Goal: Information Seeking & Learning: Learn about a topic

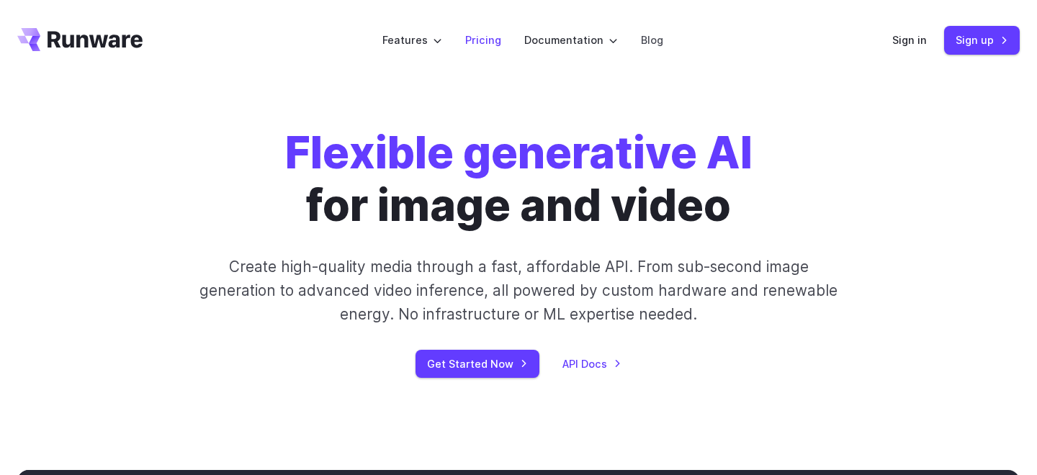
click at [473, 43] on link "Pricing" at bounding box center [483, 40] width 36 height 17
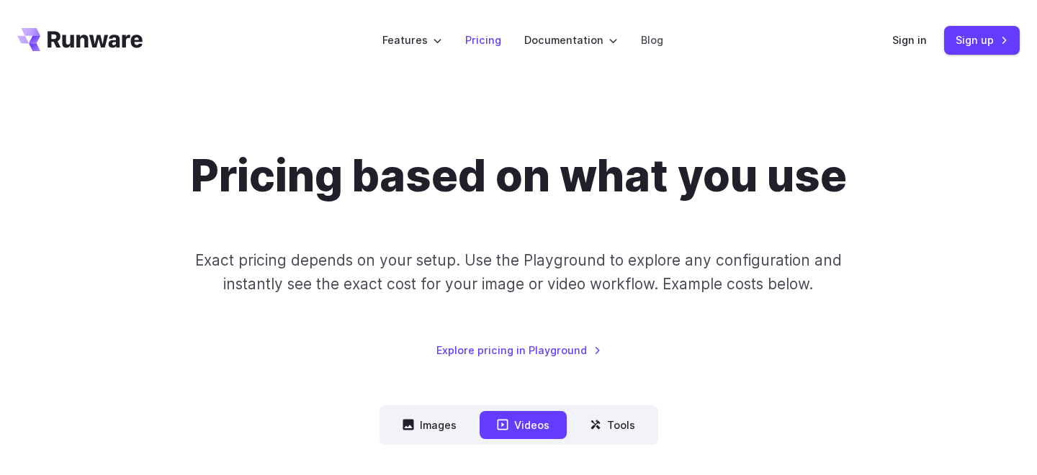
click at [494, 40] on link "Pricing" at bounding box center [483, 40] width 36 height 17
click at [516, 345] on link "Explore pricing in Playground" at bounding box center [518, 350] width 165 height 17
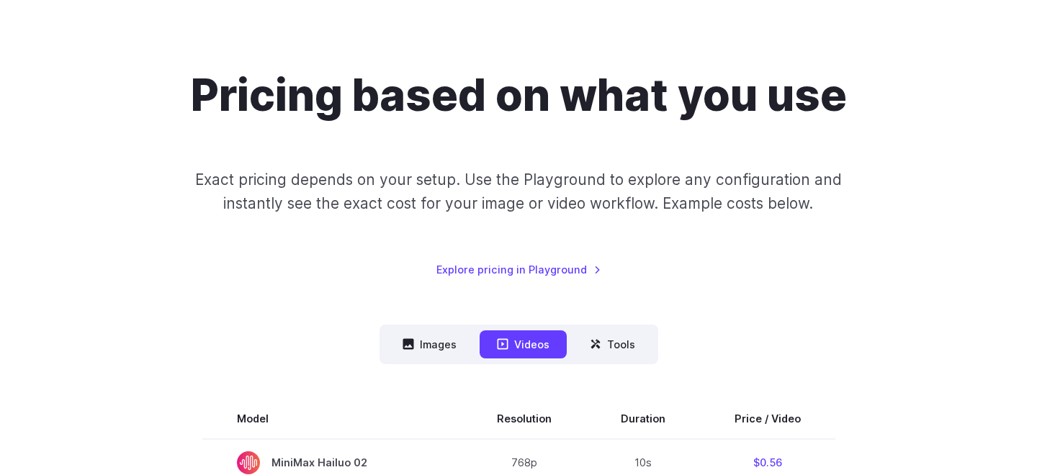
scroll to position [201, 0]
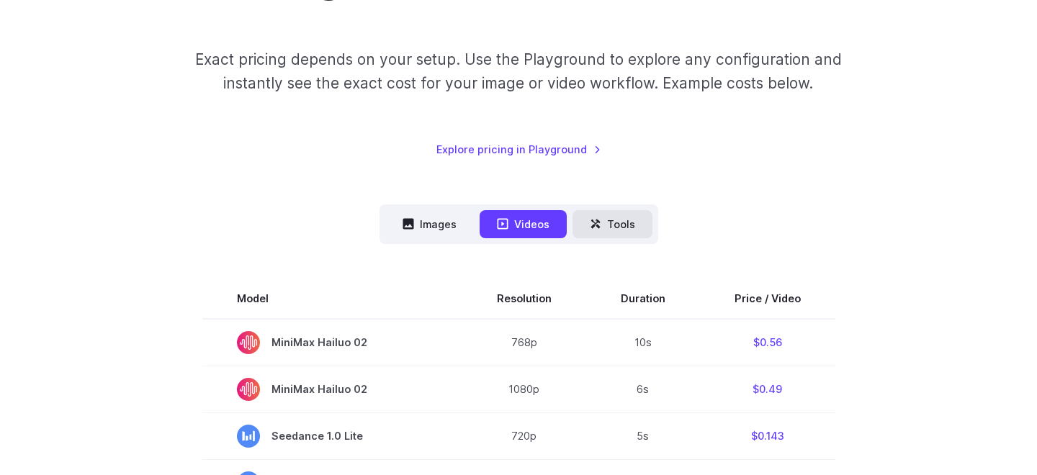
click at [602, 225] on button "Tools" at bounding box center [613, 224] width 80 height 28
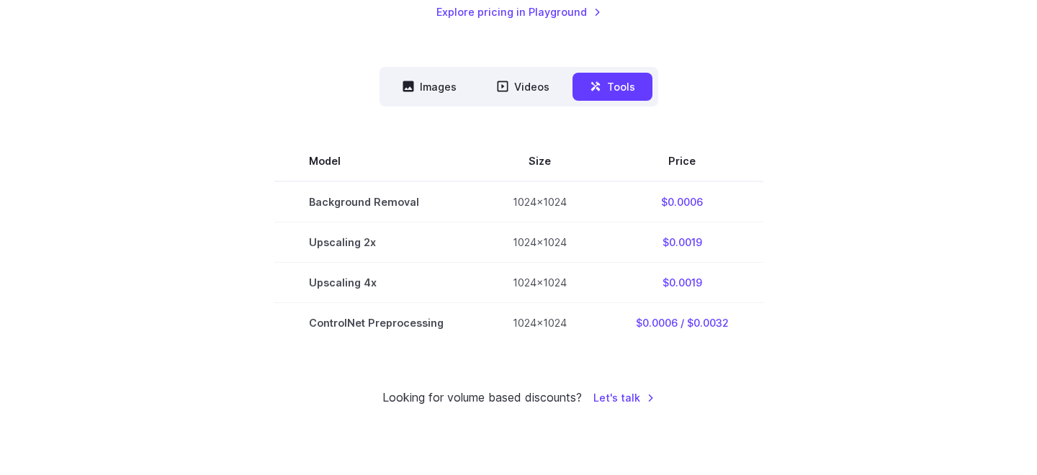
scroll to position [0, 0]
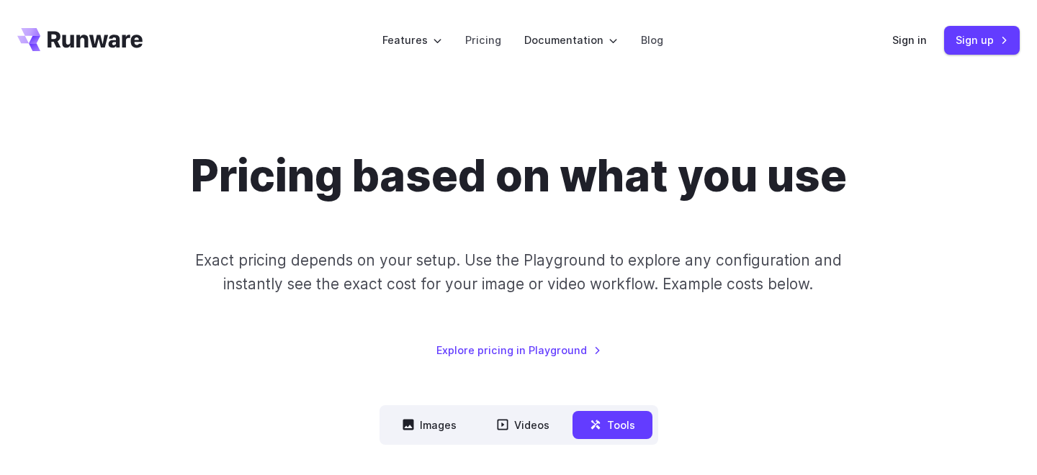
click at [50, 44] on icon "Go to /" at bounding box center [95, 39] width 95 height 17
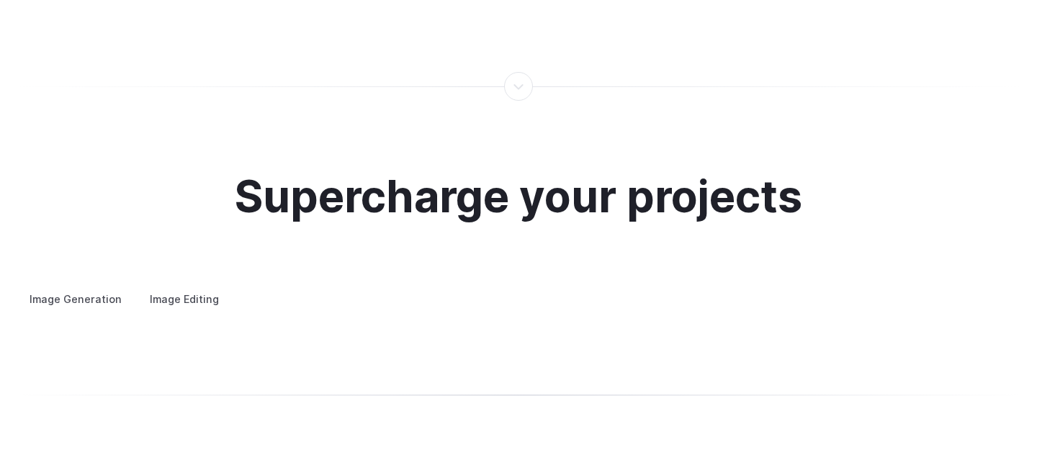
scroll to position [2653, 0]
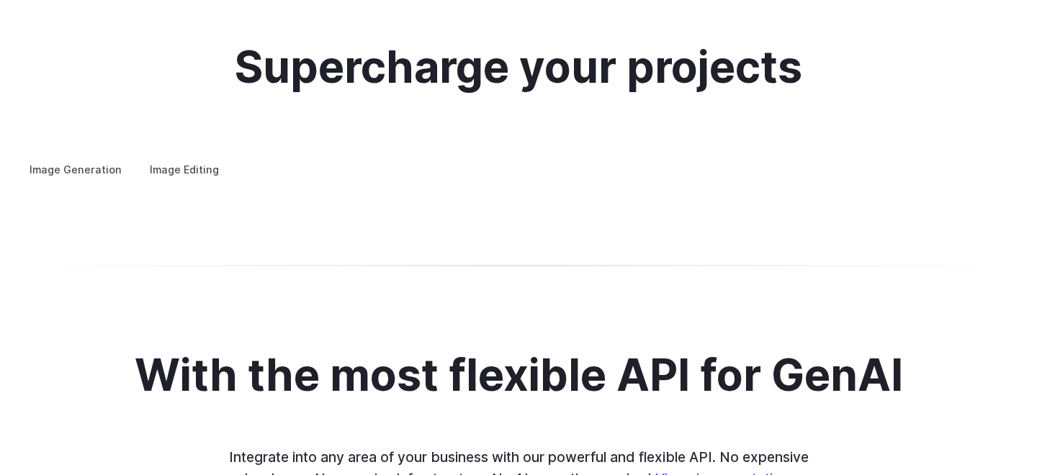
click at [199, 157] on label "Image Editing" at bounding box center [185, 169] width 94 height 25
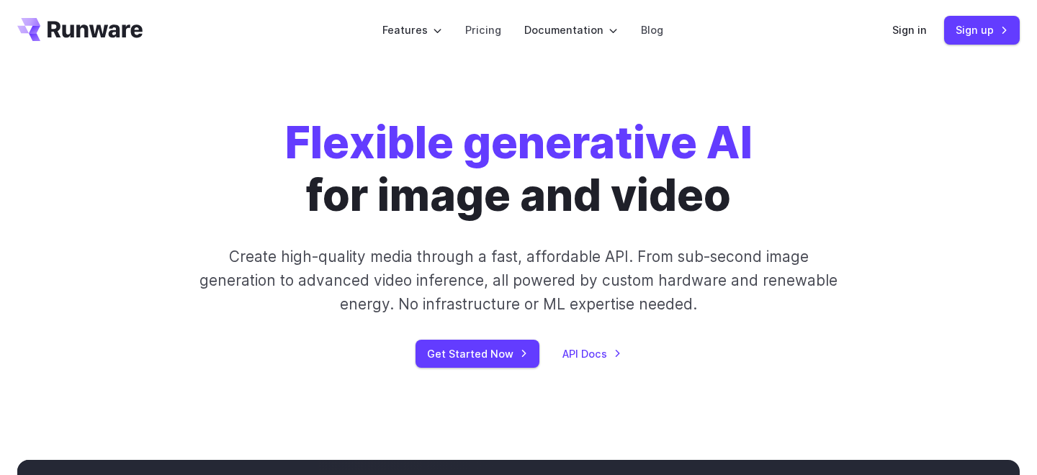
scroll to position [0, 0]
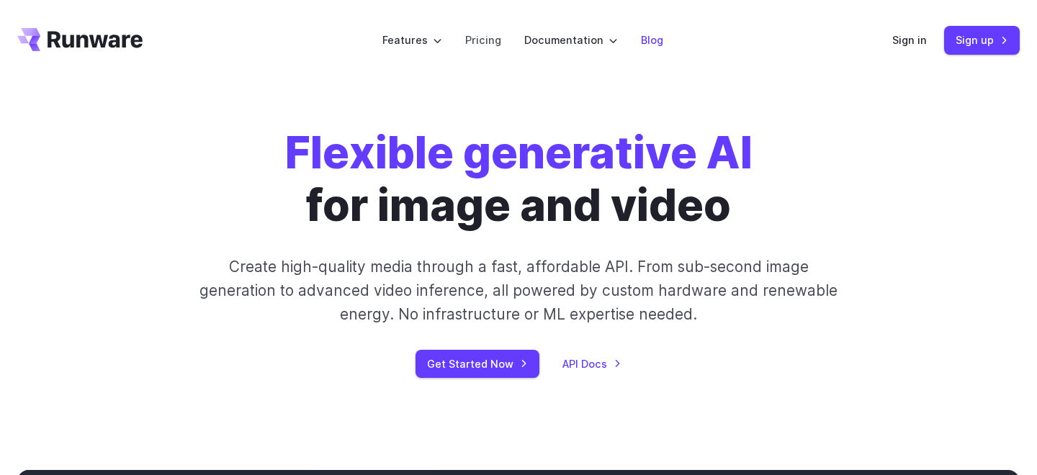
click at [657, 41] on link "Blog" at bounding box center [652, 40] width 22 height 17
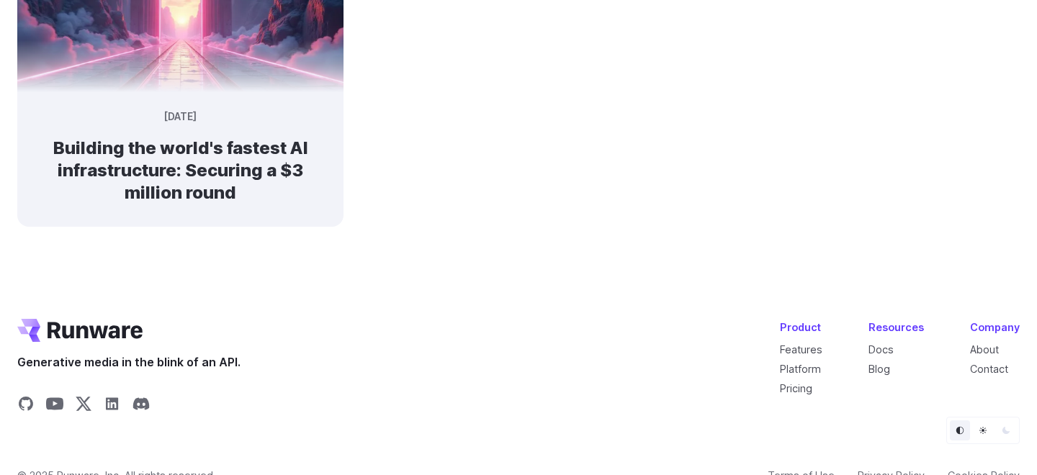
scroll to position [1260, 0]
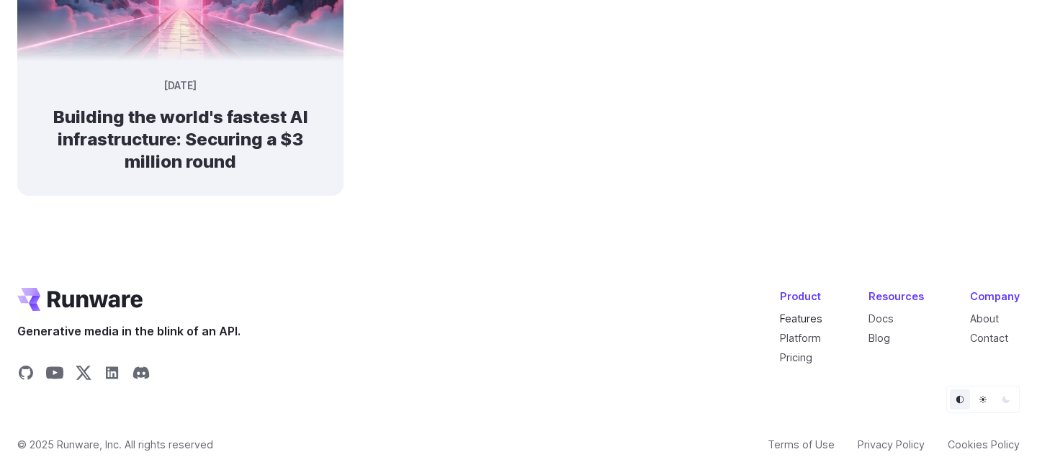
click at [792, 314] on link "Features" at bounding box center [801, 319] width 42 height 12
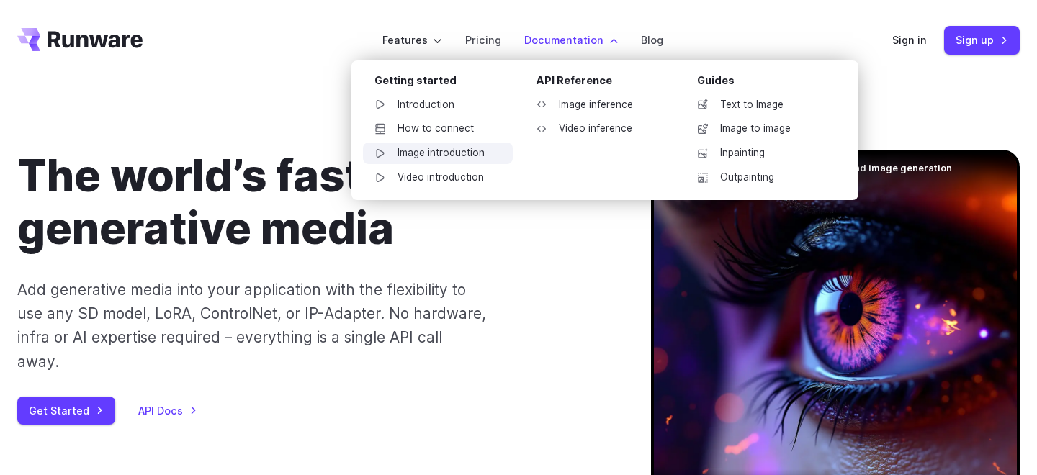
click at [447, 163] on link "Image introduction" at bounding box center [438, 154] width 150 height 22
